Goal: Communication & Community: Answer question/provide support

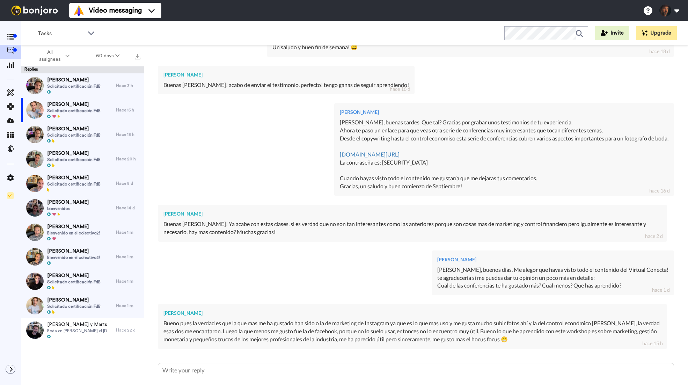
scroll to position [1056, 0]
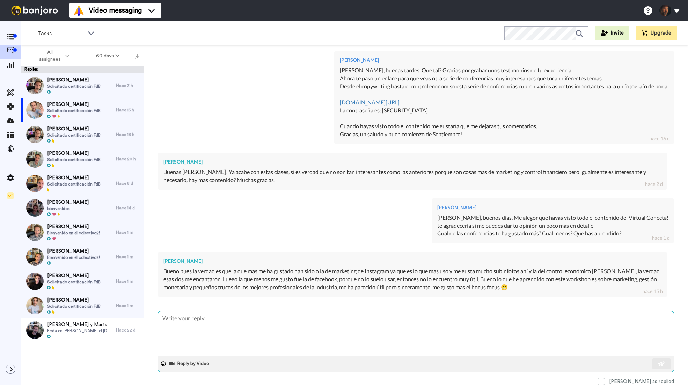
click at [255, 326] on textarea at bounding box center [416, 333] width 516 height 45
type textarea "H"
type textarea "x"
type textarea "Ho"
type textarea "x"
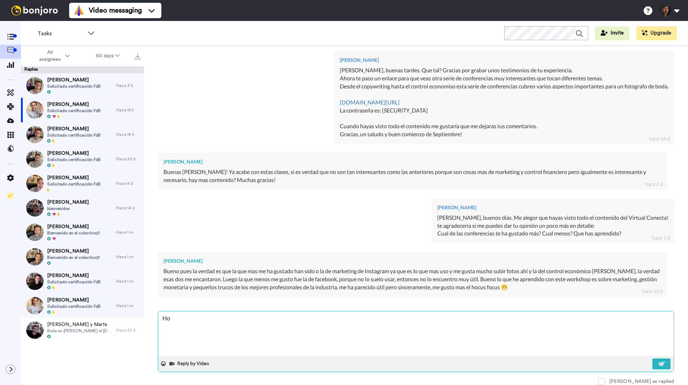
type textarea "Hol"
type textarea "x"
type textarea "Hola"
type textarea "x"
type textarea "Hola"
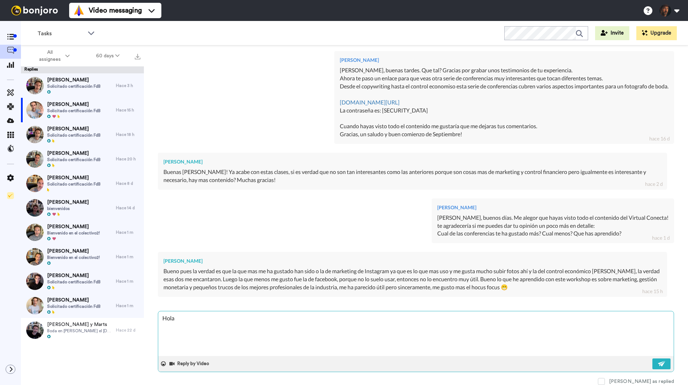
type textarea "x"
type textarea "Hola L"
type textarea "x"
type textarea "[PERSON_NAME]"
type textarea "x"
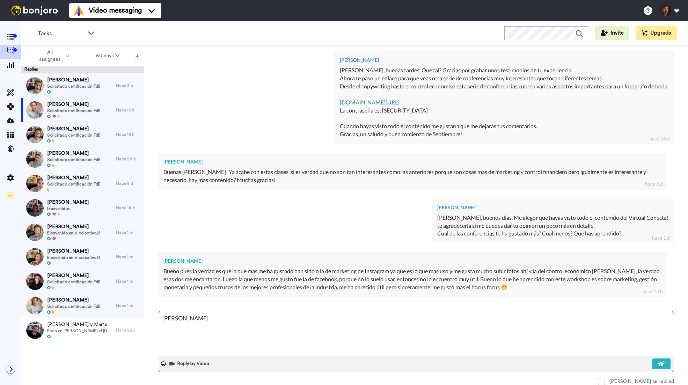
type textarea "[PERSON_NAME]"
type textarea "x"
type textarea "[PERSON_NAME]"
type textarea "x"
type textarea "[PERSON_NAME]"
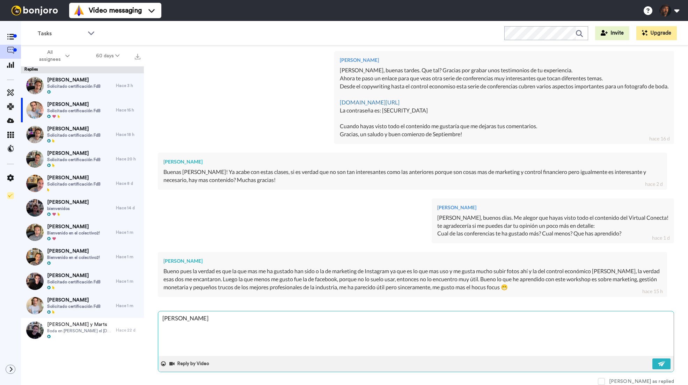
type textarea "x"
type textarea "[PERSON_NAME],"
type textarea "x"
type textarea "[PERSON_NAME],"
type textarea "x"
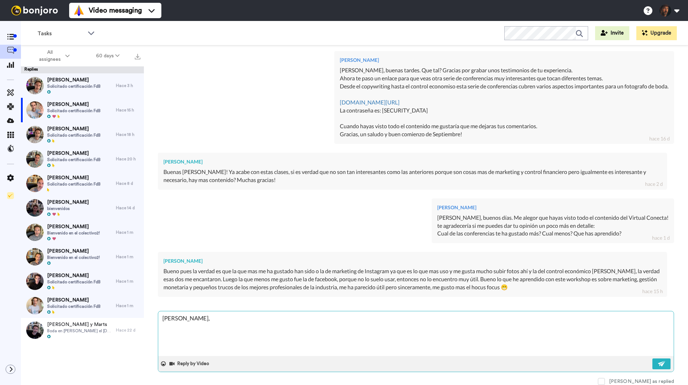
type textarea "[PERSON_NAME], b"
type textarea "x"
type textarea "[PERSON_NAME], bu"
type textarea "x"
type textarea "[PERSON_NAME], bue"
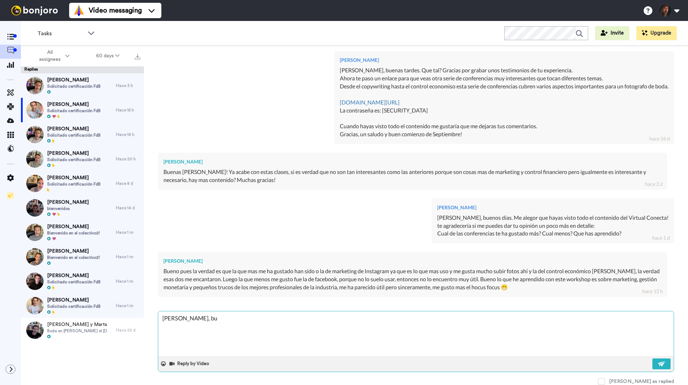
type textarea "x"
type textarea "[PERSON_NAME], buen"
type textarea "x"
type textarea "[PERSON_NAME], bueno"
type textarea "x"
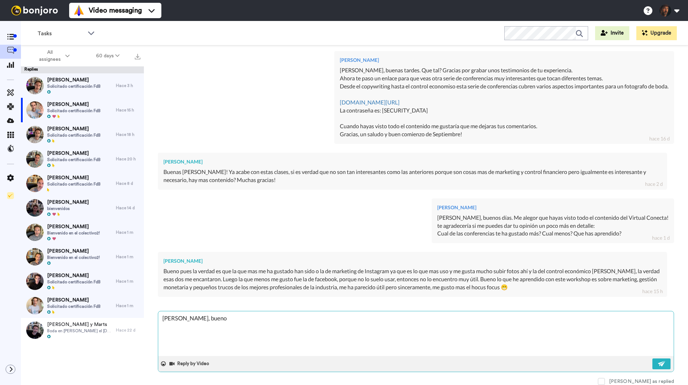
type textarea "[PERSON_NAME], [GEOGRAPHIC_DATA]"
type textarea "x"
type textarea "[PERSON_NAME], [GEOGRAPHIC_DATA]"
type textarea "x"
type textarea "[PERSON_NAME], [GEOGRAPHIC_DATA]"
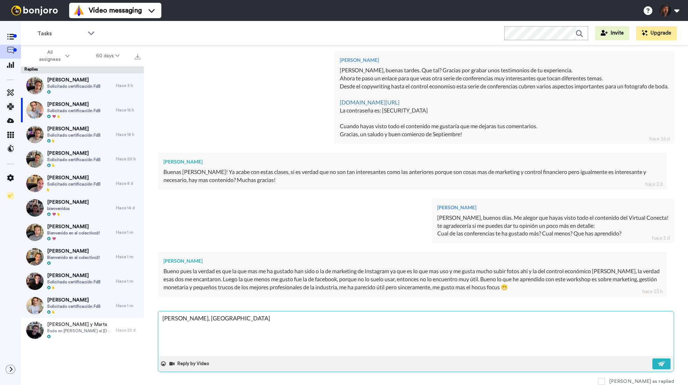
type textarea "x"
type textarea "[PERSON_NAME], buenos d´"
type textarea "x"
type textarea "[PERSON_NAME], buenos dí"
type textarea "x"
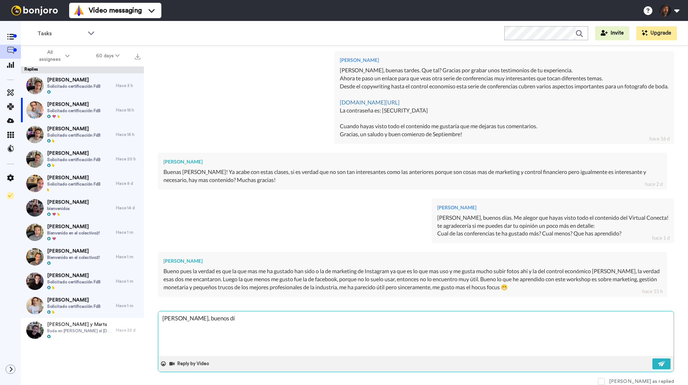
type textarea "[PERSON_NAME], [GEOGRAPHIC_DATA] día"
type textarea "x"
type textarea "[PERSON_NAME], buenos días"
type textarea "x"
type textarea "[PERSON_NAME], buenos días."
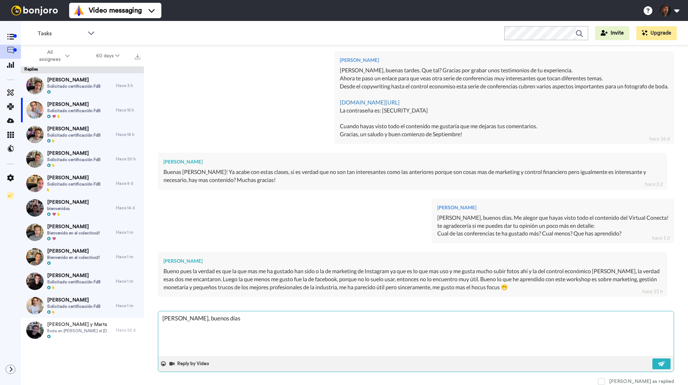
type textarea "x"
type textarea "[PERSON_NAME], buenos días."
type textarea "x"
type textarea "[PERSON_NAME], buenos días. G"
type textarea "x"
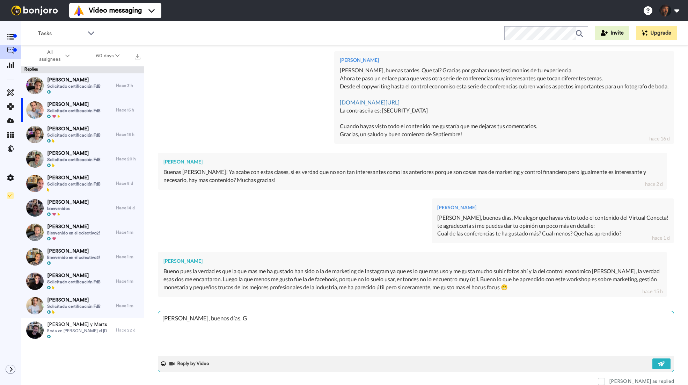
type textarea "[PERSON_NAME], buenos días. Gr"
type textarea "x"
type textarea "[PERSON_NAME], buenos días. Gra"
type textarea "x"
type textarea "[PERSON_NAME], buenos días. Grac"
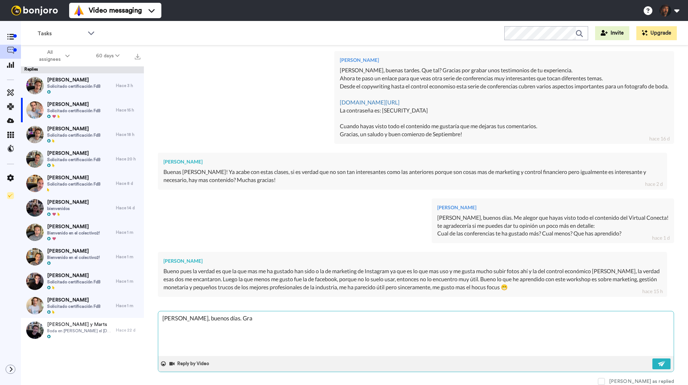
type textarea "x"
type textarea "[PERSON_NAME], buenos días. Graci"
type textarea "x"
type textarea "[PERSON_NAME], buenos días. Gracia"
type textarea "x"
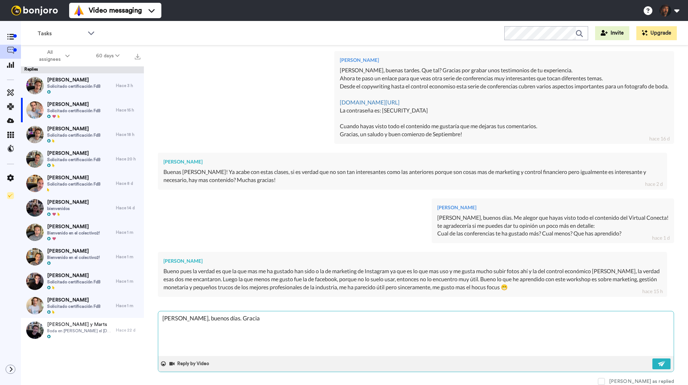
type textarea "[PERSON_NAME], buenos días. Gracias"
type textarea "x"
type textarea "[PERSON_NAME], buenos días. Gracias"
type textarea "x"
type textarea "[PERSON_NAME], buenos días. Gracias p"
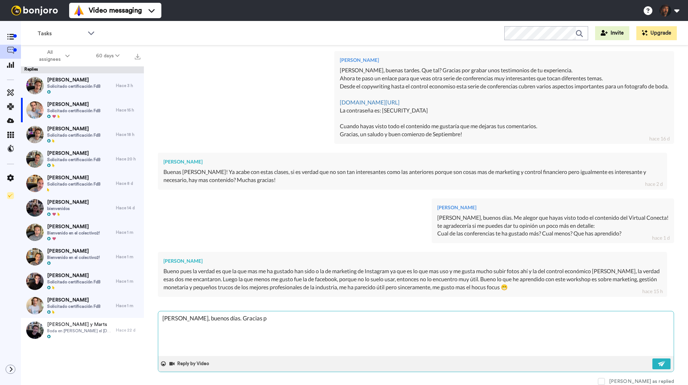
type textarea "x"
type textarea "[PERSON_NAME], buenos días. Gracias po"
type textarea "x"
type textarea "[PERSON_NAME], buenos días. Gracias por"
type textarea "x"
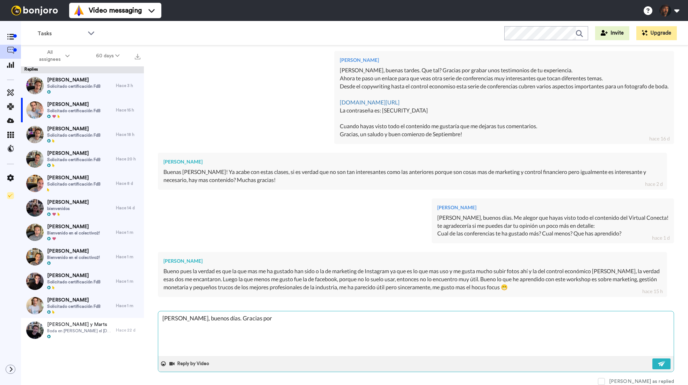
type textarea "[PERSON_NAME], buenos días. Gracias por"
type textarea "x"
type textarea "[PERSON_NAME], buenos días. Gracias por p"
type textarea "x"
type textarea "[PERSON_NAME], buenos días. Gracias por"
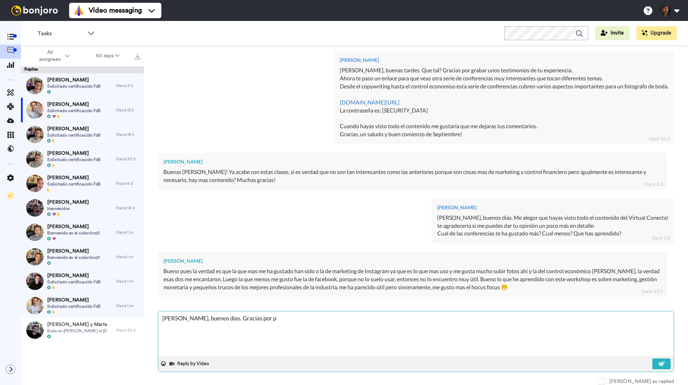
type textarea "x"
type textarea "[PERSON_NAME], buenos días. Gracias por c"
type textarea "x"
type textarea "[PERSON_NAME], buenos días. Gracias por co"
type textarea "x"
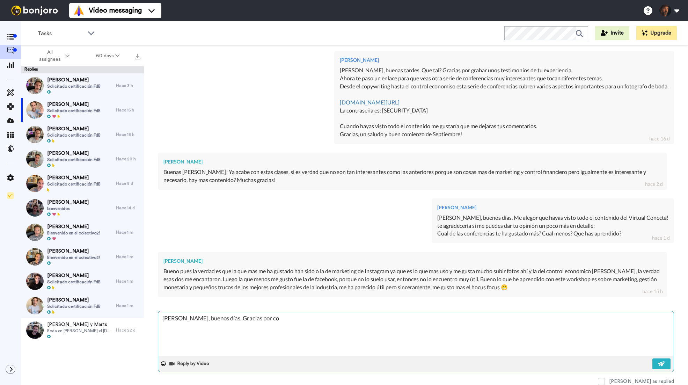
type textarea "[PERSON_NAME], buenos días. Gracias por com"
type textarea "x"
type textarea "[PERSON_NAME], buenos días. Gracias por comp"
type textarea "x"
type textarea "[PERSON_NAME], buenos días. Gracias por compa"
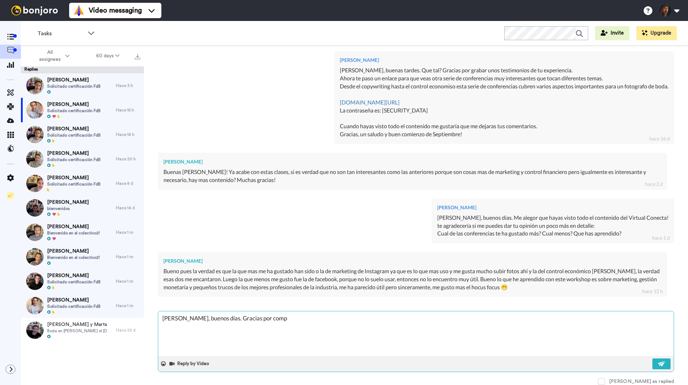
type textarea "x"
type textarea "[PERSON_NAME], buenos días. Gracias por compar"
type textarea "x"
type textarea "[PERSON_NAME], buenos días. Gracias por compart"
type textarea "x"
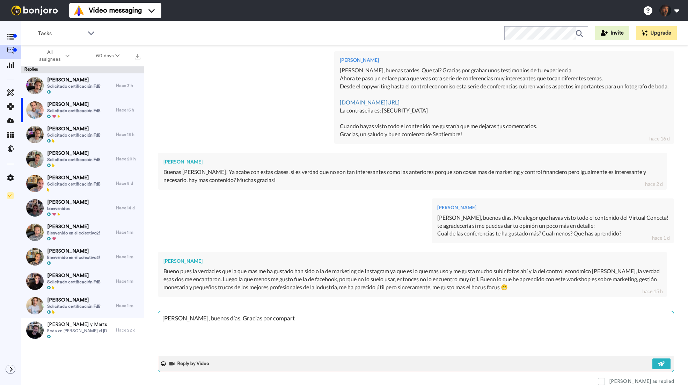
type textarea "[PERSON_NAME], buenos días. Gracias por comparti"
type textarea "x"
type textarea "[PERSON_NAME], buenos días. Gracias por compartir"
type textarea "x"
type textarea "[PERSON_NAME], buenos días. Gracias por compartir"
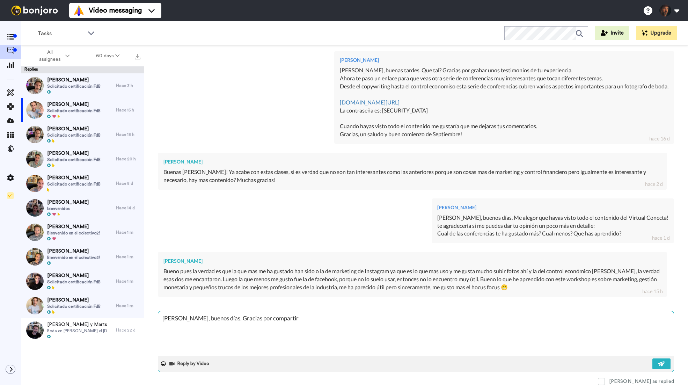
type textarea "x"
type textarea "[PERSON_NAME], buenos días. Gracias por compartir t"
type textarea "x"
type textarea "[PERSON_NAME], buenos días. Gracias por compartir tu"
type textarea "x"
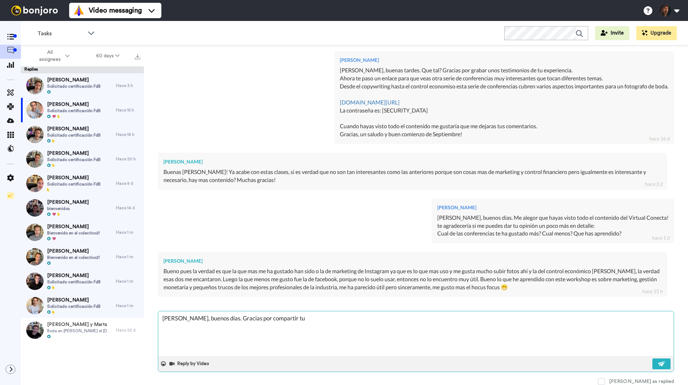
type textarea "[PERSON_NAME], buenos días. Gracias por compartir tus"
type textarea "x"
type textarea "[PERSON_NAME], buenos días. Gracias por compartir tus"
type textarea "x"
type textarea "[PERSON_NAME], buenos días. Gracias por compartir tus"
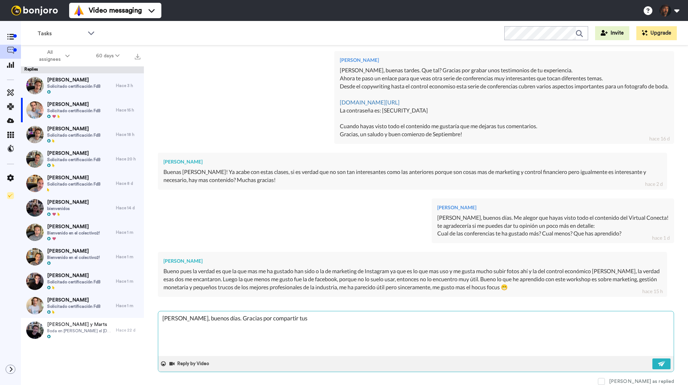
type textarea "x"
type textarea "[PERSON_NAME], buenos días. Gracias por compartir tus"
type textarea "x"
type textarea "[PERSON_NAME], buenos días. Gracias por compartir tus"
type textarea "x"
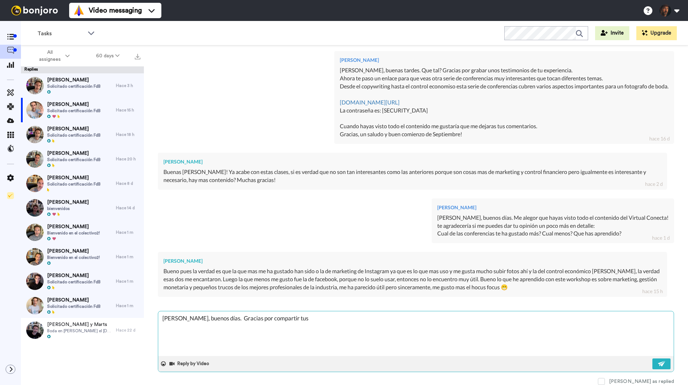
type textarea "[PERSON_NAME], buenos días. M Gracias por compartir tus"
type textarea "x"
type textarea "[PERSON_NAME], buenos días. Me Gracias por compartir tus"
type textarea "x"
type textarea "[PERSON_NAME], buenos días. Me Gracias por compartir tus"
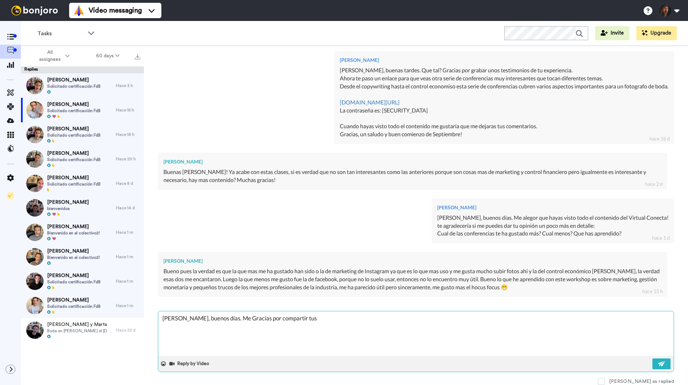
type textarea "x"
type textarea "[PERSON_NAME], buenos días. Me a Gracias por compartir tus"
type textarea "x"
type textarea "[PERSON_NAME], buenos días. Me al Gracias por compartir tus"
type textarea "x"
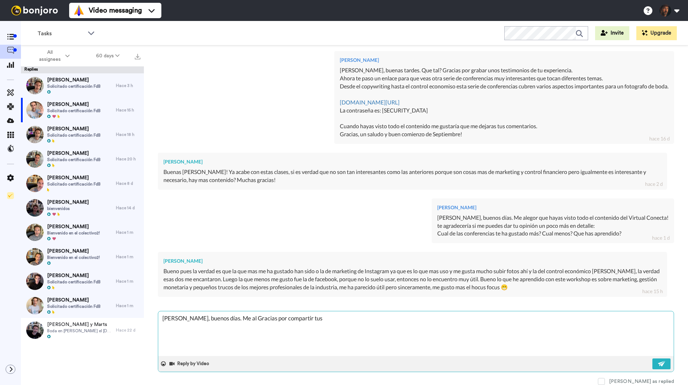
type textarea "[PERSON_NAME], buenos días. Me ale Gracias por compartir tus"
type textarea "x"
type textarea "[PERSON_NAME], buenos días. Me aleg Gracias por compartir tus"
type textarea "x"
type textarea "[PERSON_NAME], buenos días. Me alegr Gracias por compartir tus"
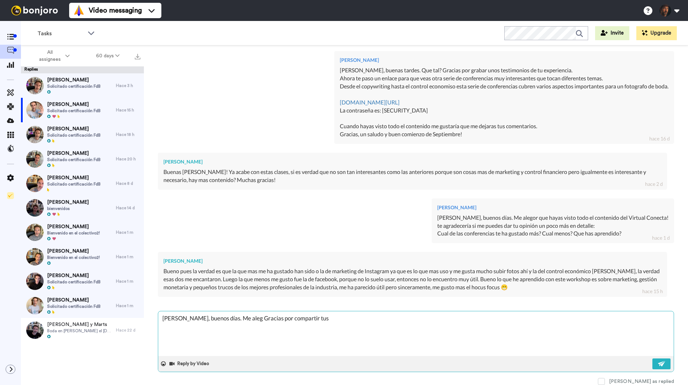
type textarea "x"
type textarea "[PERSON_NAME], buenos días. Me alegro Gracias por compartir tus"
type textarea "x"
type textarea "[PERSON_NAME], buenos días. Me alegro Gracias por compartir tus"
type textarea "x"
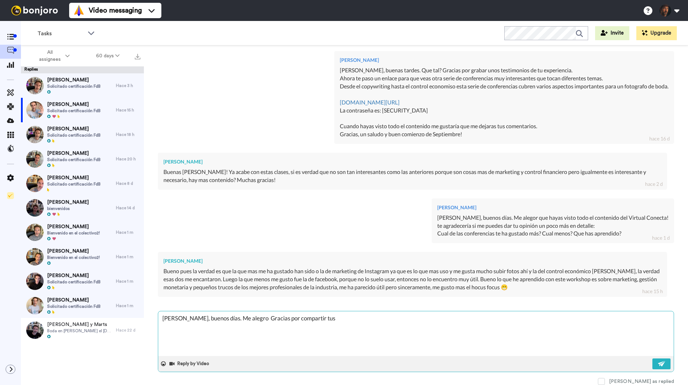
type textarea "[PERSON_NAME], buenos días. Me alegro d Gracias por compartir tus"
type textarea "x"
type textarea "[PERSON_NAME], buenos días. Me alegro de Gracias por compartir tus"
type textarea "x"
type textarea "[PERSON_NAME], buenos días. Me alegro de Gracias por compartir tus"
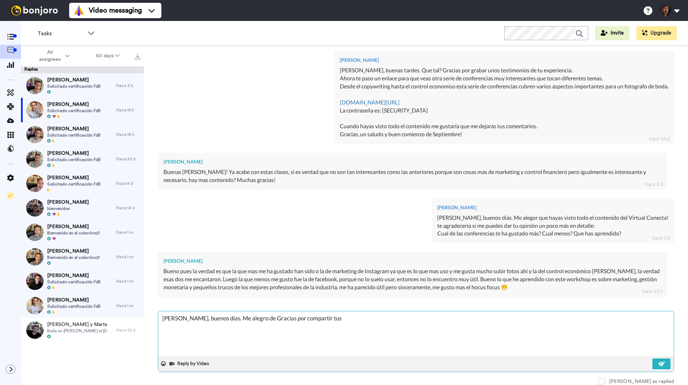
type textarea "x"
type textarea "[PERSON_NAME], buenos días. Me alegro de q Gracias por compartir tus"
type textarea "x"
type textarea "[PERSON_NAME], buenos días. Me alegro de qu Gracias por compartir tus"
type textarea "x"
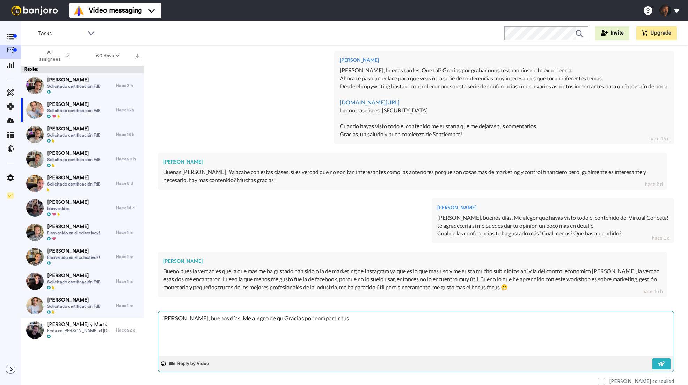
type textarea "[PERSON_NAME], buenos días. Me alegro de que Gracias por compartir tus"
type textarea "x"
type textarea "[PERSON_NAME], buenos días. Me alegro de que Gracias por compartir tus"
type textarea "x"
type textarea "[PERSON_NAME], buenos días. Me alegro de que h Gracias por compartir tus"
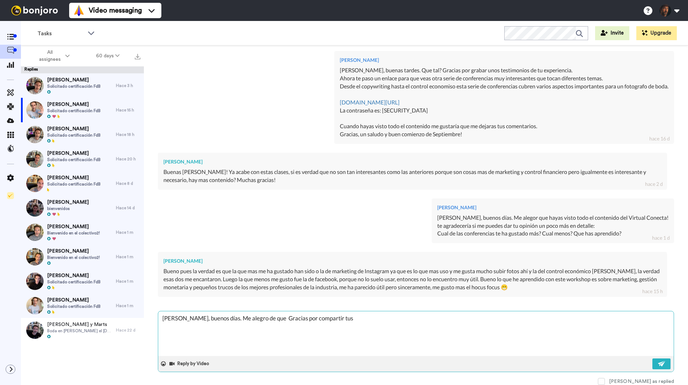
type textarea "x"
type textarea "[PERSON_NAME], buenos días. Me alegro de que ha Gracias por compartir tus"
type textarea "x"
type textarea "[PERSON_NAME], buenos días. Me alegro de que hay Gracias por compartir tus"
type textarea "x"
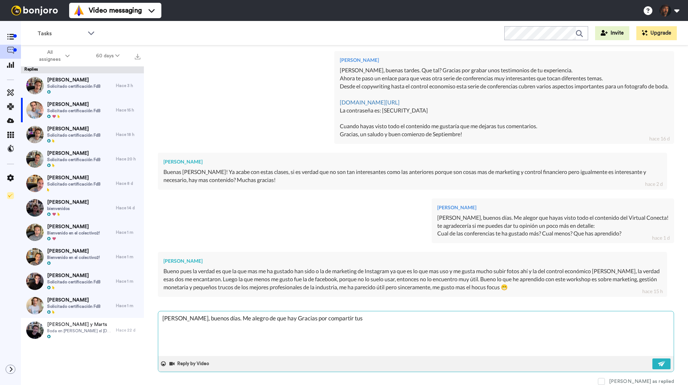
type textarea "[PERSON_NAME], buenos días. Me alegro de que haya Gracias por compartir tus"
type textarea "x"
type textarea "[PERSON_NAME], buenos días. Me alegro de que hayas Gracias por compartir tus"
type textarea "x"
type textarea "[PERSON_NAME], buenos días. Me alegro de que hayas Gracias por compartir tus"
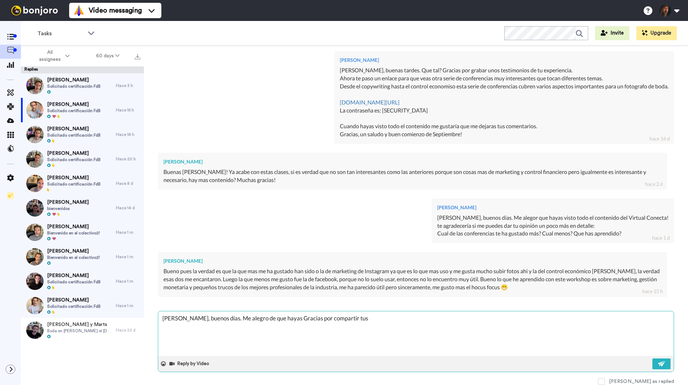
type textarea "x"
type textarea "[PERSON_NAME], buenos días. Me alegro de que hayas d Gracias por compartir tus"
type textarea "x"
type textarea "[PERSON_NAME], buenos días. Me alegro de que hayas di Gracias por compartir tus"
type textarea "x"
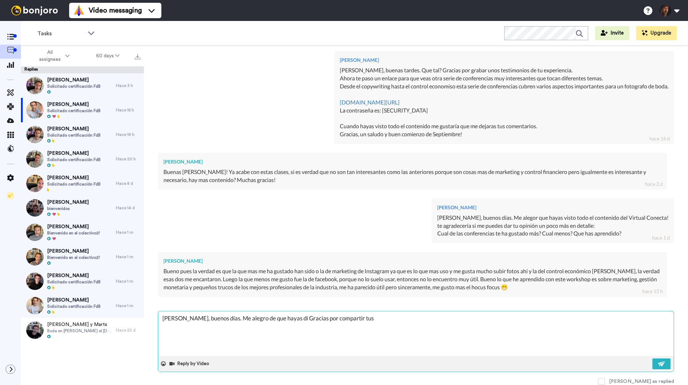
type textarea "[PERSON_NAME], buenos días. Me alegro de que hayas dis Gracias por compartir tus"
type textarea "x"
type textarea "[PERSON_NAME], buenos días. Me alegro de que hayas disf Gracias por compartir t…"
type textarea "x"
type textarea "[PERSON_NAME], buenos días. Me alegro de que hayas disfr Gracias por compartir …"
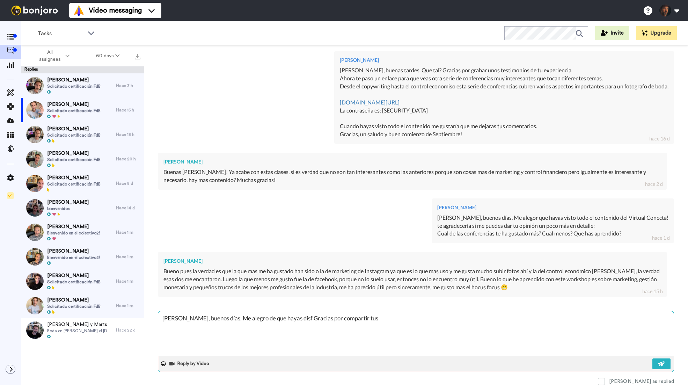
type textarea "x"
type textarea "[PERSON_NAME], buenos días. Me alegro de que hayas disfru Gracias por compartir…"
type textarea "x"
type textarea "[PERSON_NAME], buenos días. Me alegro de que hayas disfrut Gracias por comparti…"
type textarea "x"
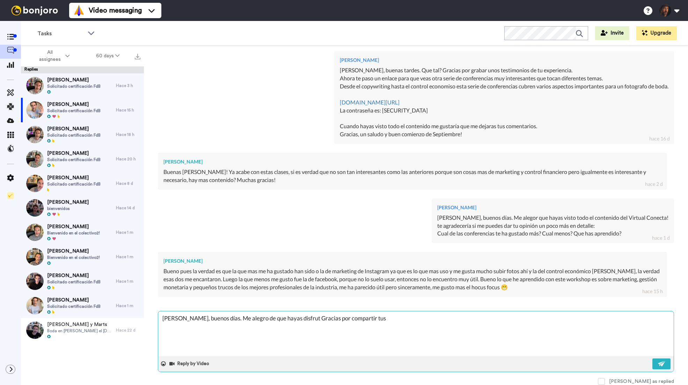
type textarea "[PERSON_NAME], buenos días. Me alegro de que hayas disfruta Gracias por compart…"
type textarea "x"
type textarea "[PERSON_NAME], buenos días. Me alegro de que hayas disfrutad Gracias por compar…"
type textarea "x"
type textarea "[PERSON_NAME], buenos días. Me alegro de que hayas disfrutado Gracias por compa…"
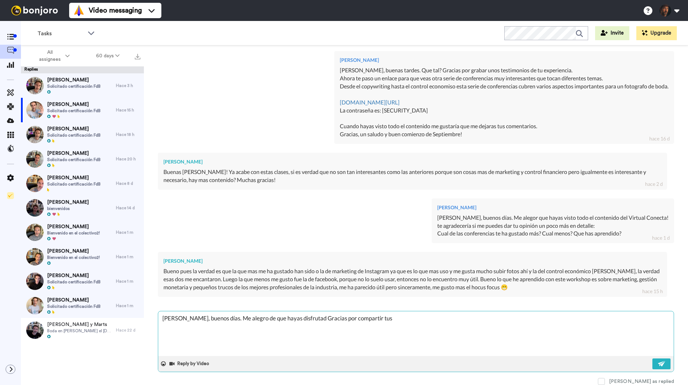
type textarea "x"
type textarea "[PERSON_NAME], buenos días. Me alegro de que hayas disfrutado Gracias por compa…"
type textarea "x"
type textarea "[PERSON_NAME], buenos días. Me alegro de que hayas disfrutado d Gracias por com…"
type textarea "x"
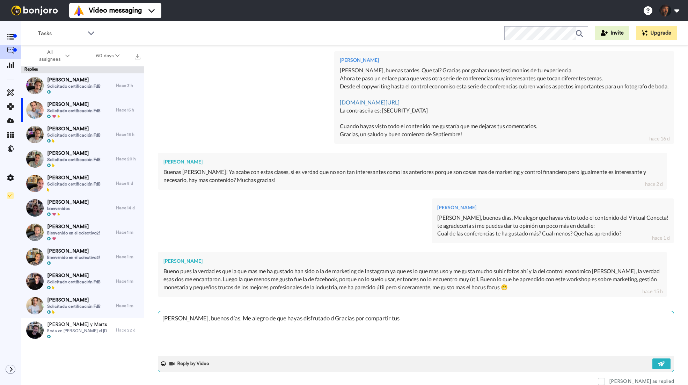
type textarea "[PERSON_NAME], buenos días. Me alegro de que hayas disfrutado de Gracias por co…"
type textarea "x"
type textarea "[PERSON_NAME], buenos días. Me alegro de que hayas disfrutado de Gracias por co…"
type textarea "x"
type textarea "[PERSON_NAME], buenos días. Me alegro de que hayas disfrutado de l Gracias por …"
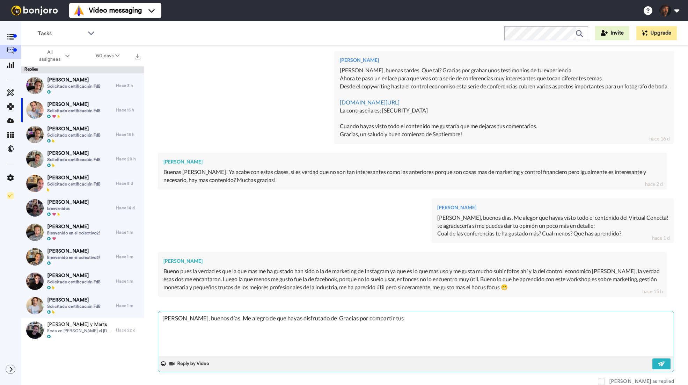
type textarea "x"
type textarea "[PERSON_NAME], buenos días. Me alegro de que hayas disfrutado de la Gracias por…"
type textarea "x"
type textarea "[PERSON_NAME], buenos días. Me alegro de que hayas disfrutado de las Gracias po…"
type textarea "x"
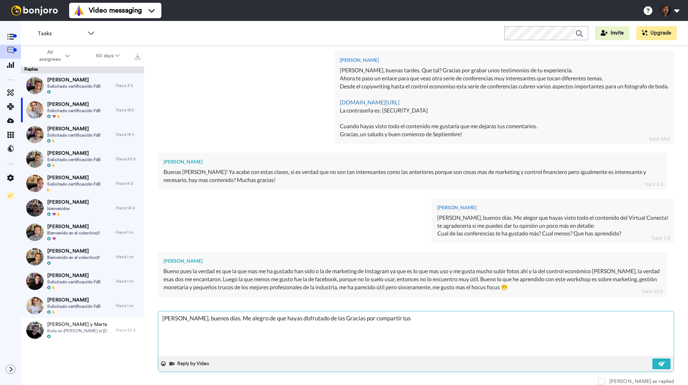
type textarea "[PERSON_NAME], buenos días. Me alegro de que hayas disfrutado de las Gracias po…"
type textarea "x"
type textarea "[PERSON_NAME], buenos días. Me alegro de que hayas disfrutado de las c Gracias …"
type textarea "x"
type textarea "[PERSON_NAME], buenos días. Me alegro de que hayas disfrutado de las co Gracias…"
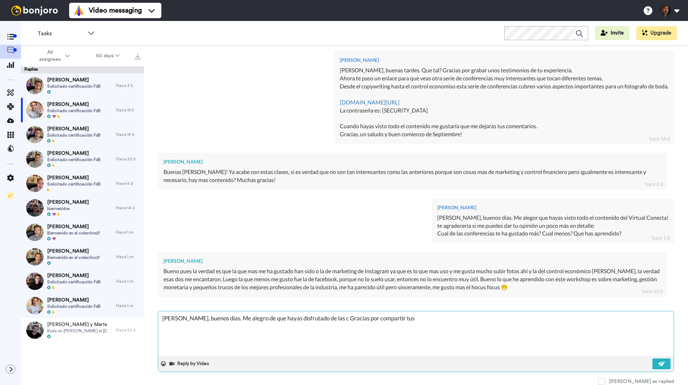
type textarea "x"
